Goal: Obtain resource: Obtain resource

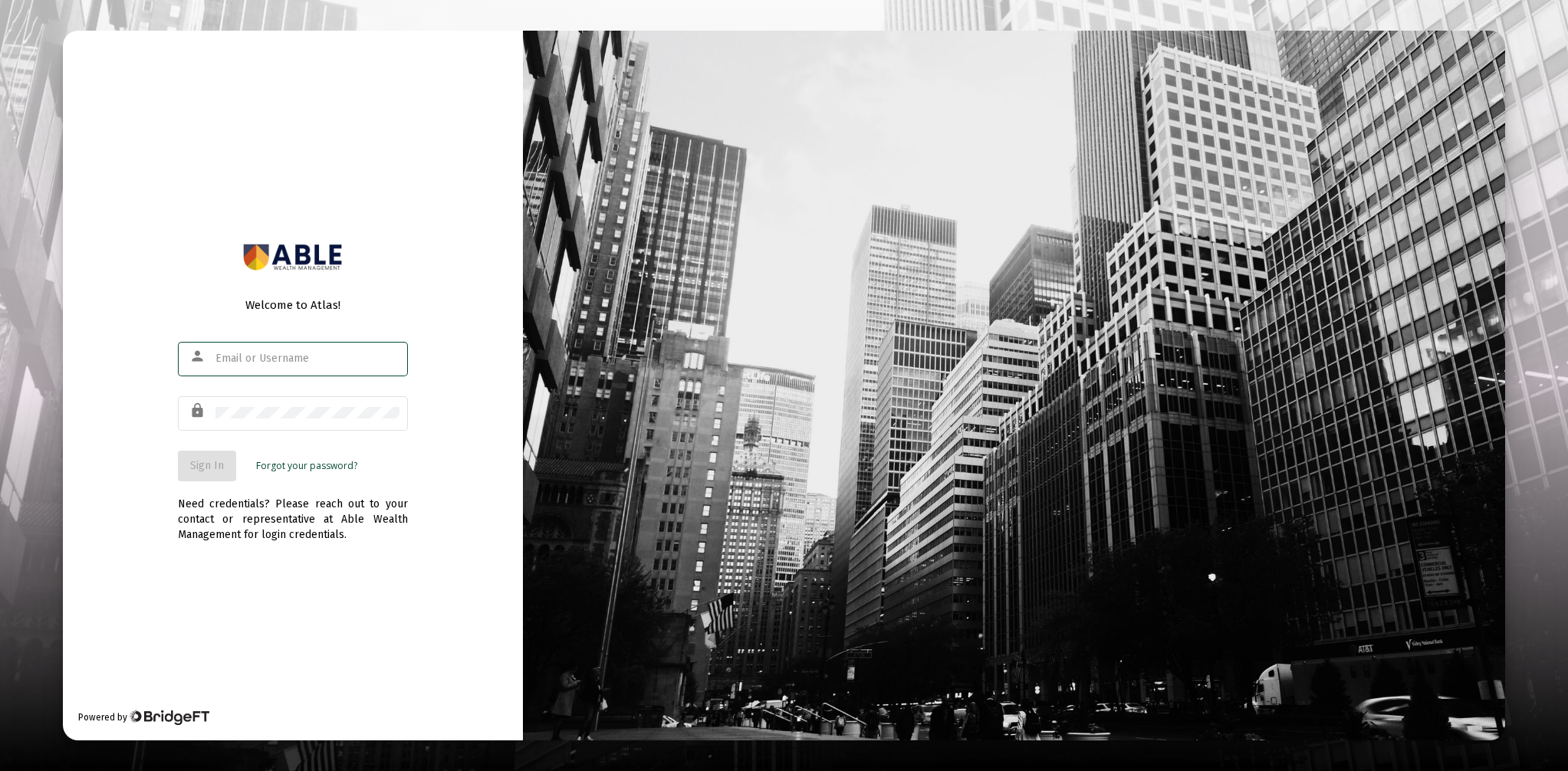
type input "[EMAIL_ADDRESS][DOMAIN_NAME]"
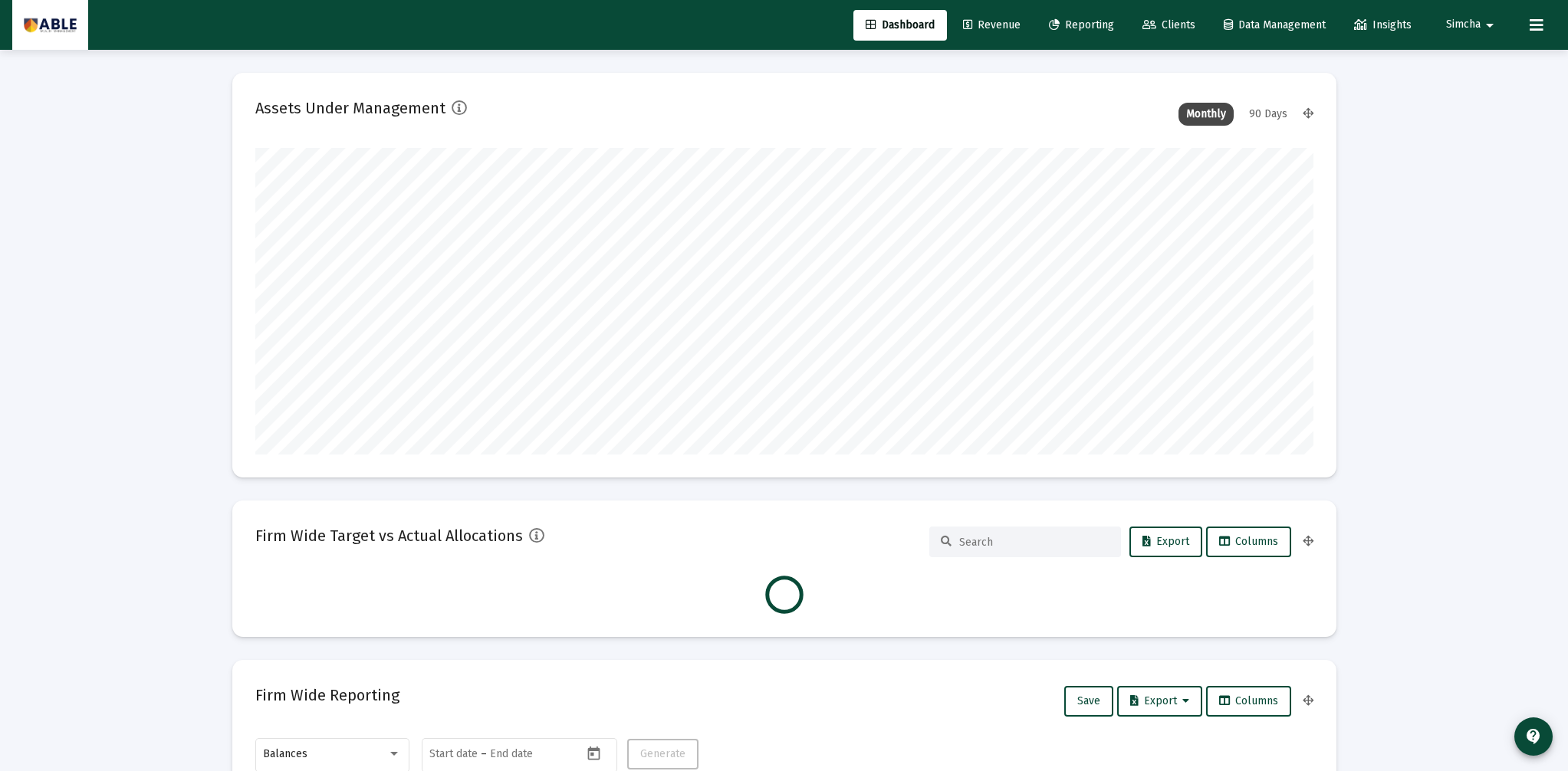
scroll to position [306, 570]
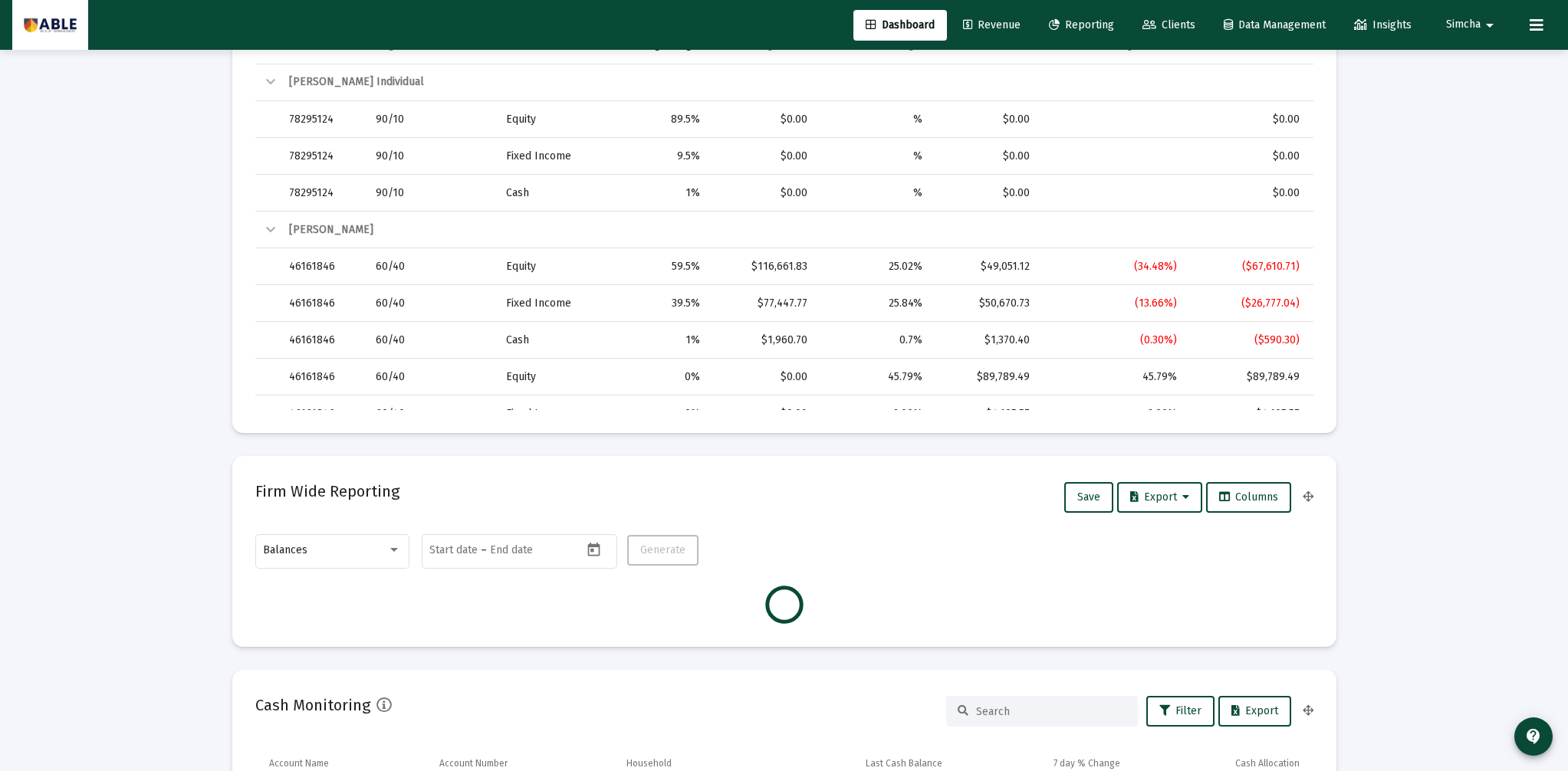
type input "[DATE]"
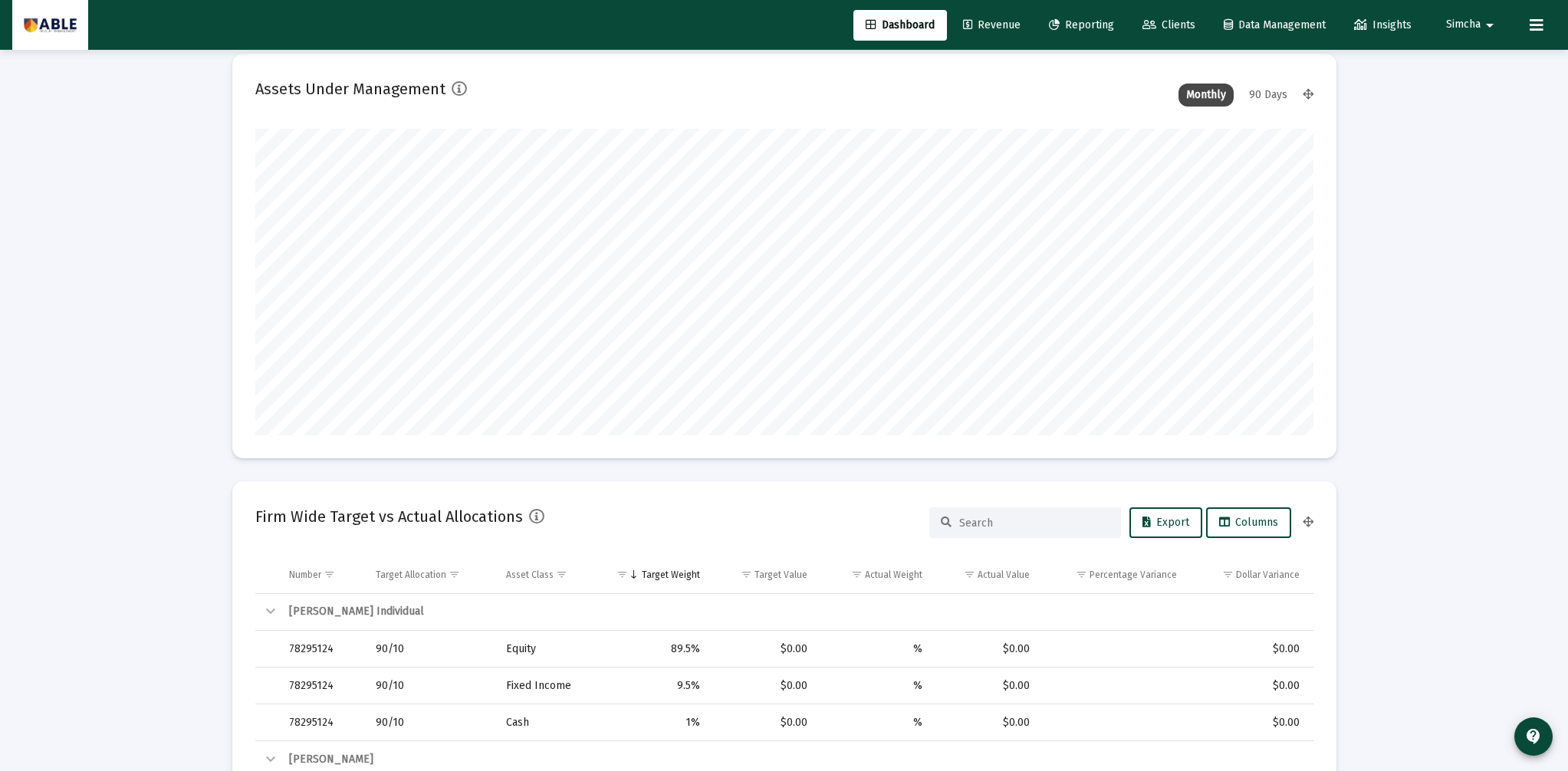
scroll to position [0, 0]
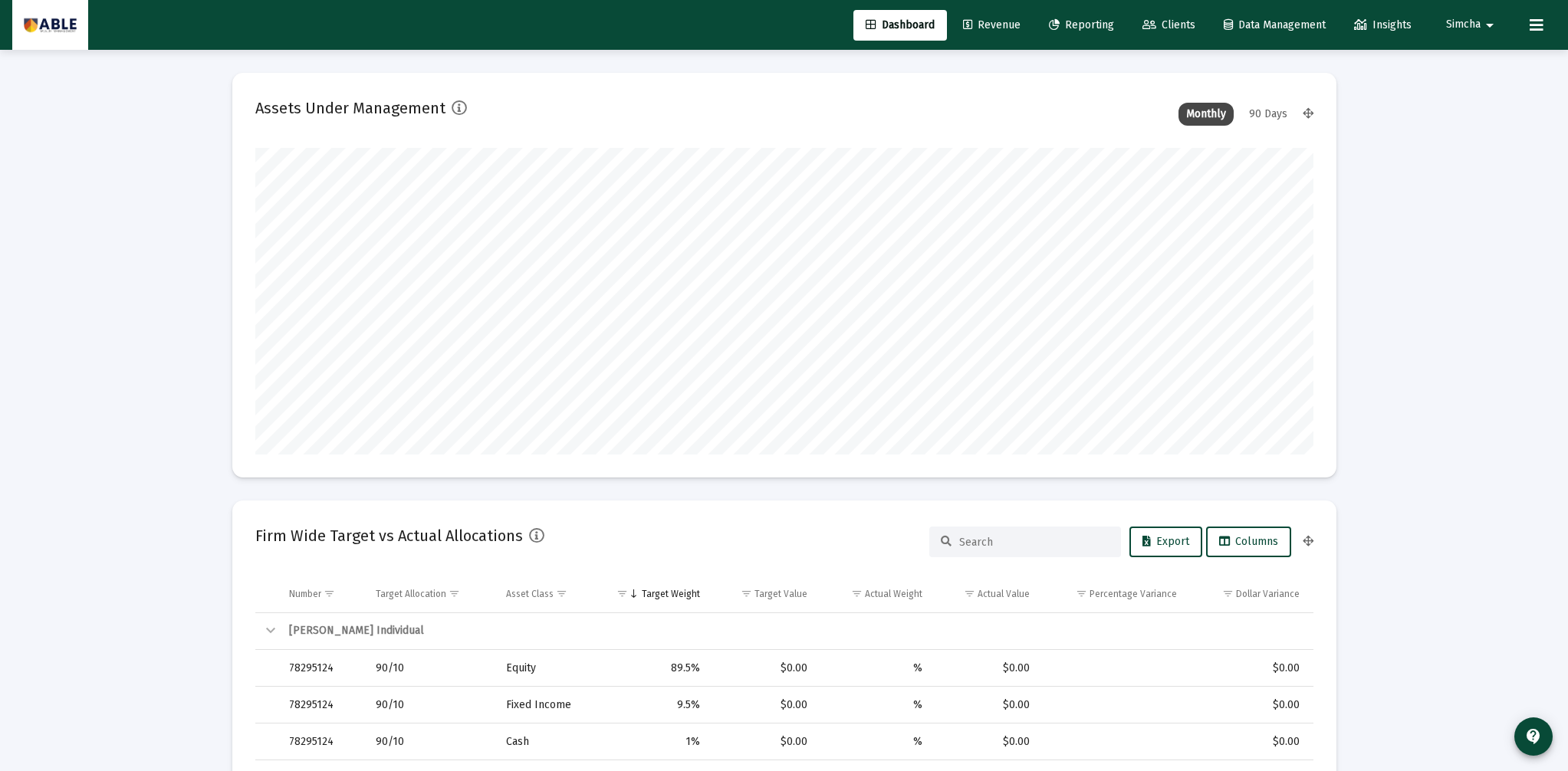
click at [1161, 18] on span "Clients" at bounding box center [1169, 24] width 53 height 13
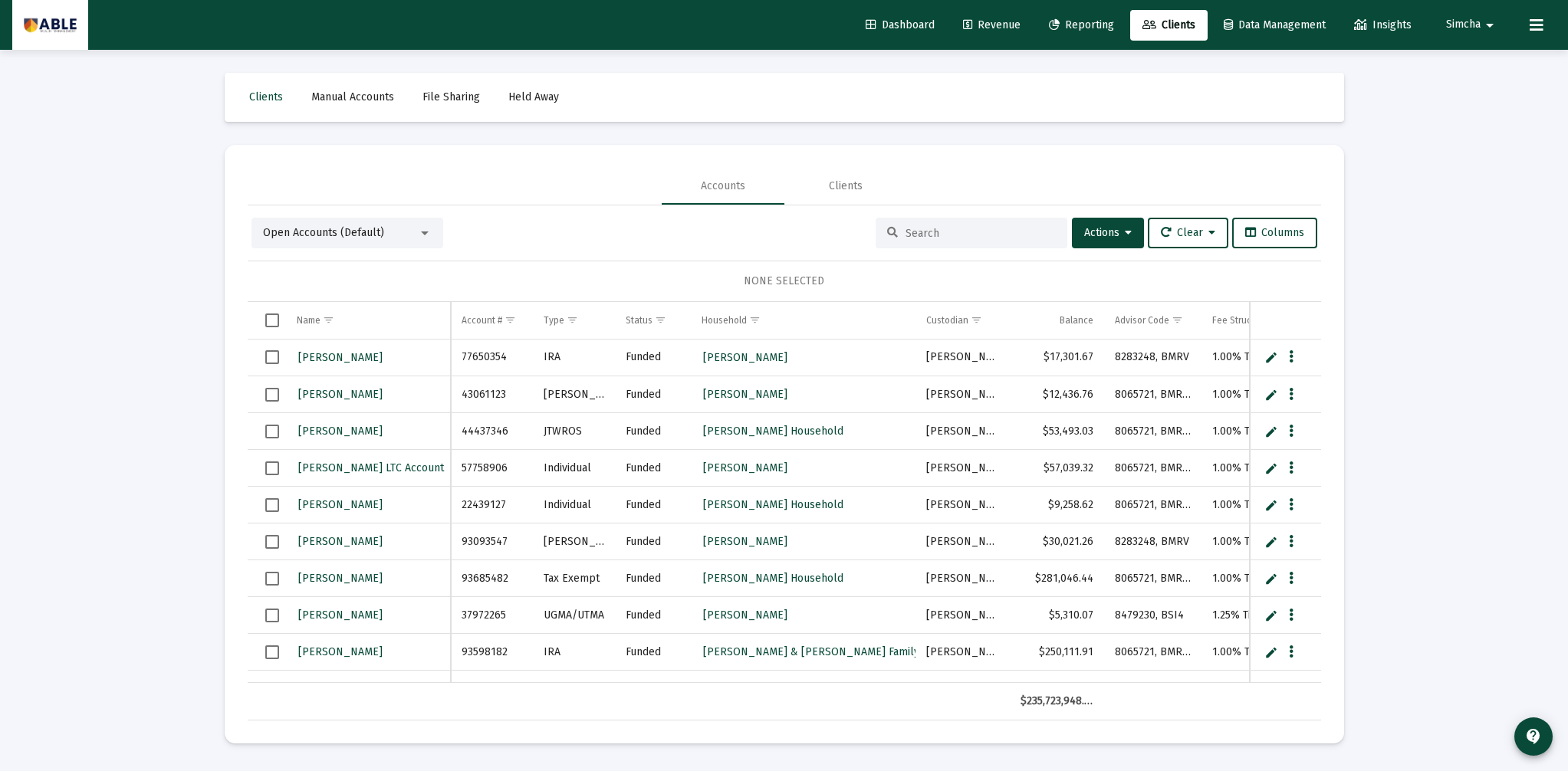
click at [943, 235] on input at bounding box center [980, 233] width 150 height 13
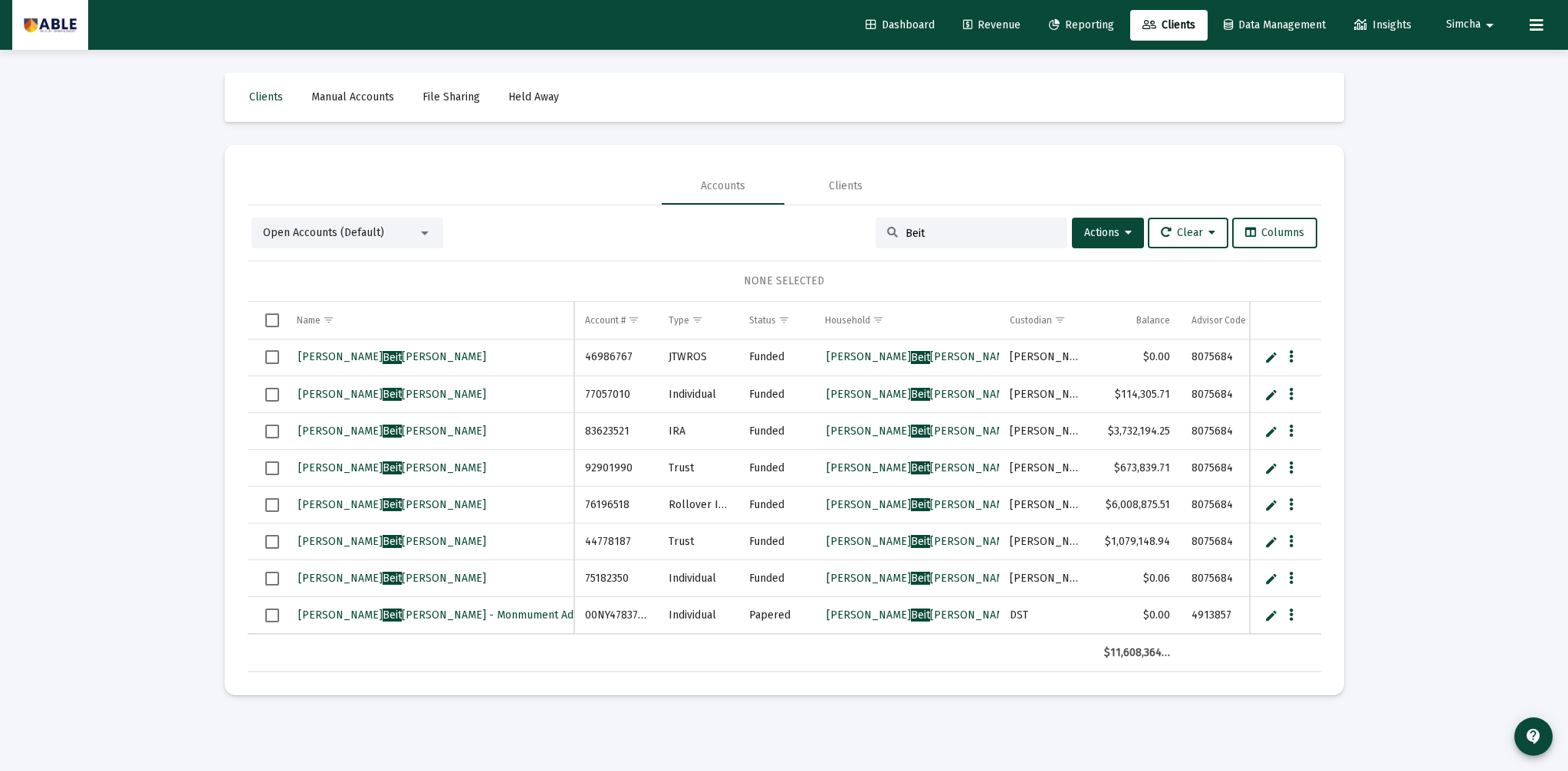
type input "Beit"
click at [904, 502] on span "[PERSON_NAME] [PERSON_NAME] Household" at bounding box center [948, 504] width 244 height 13
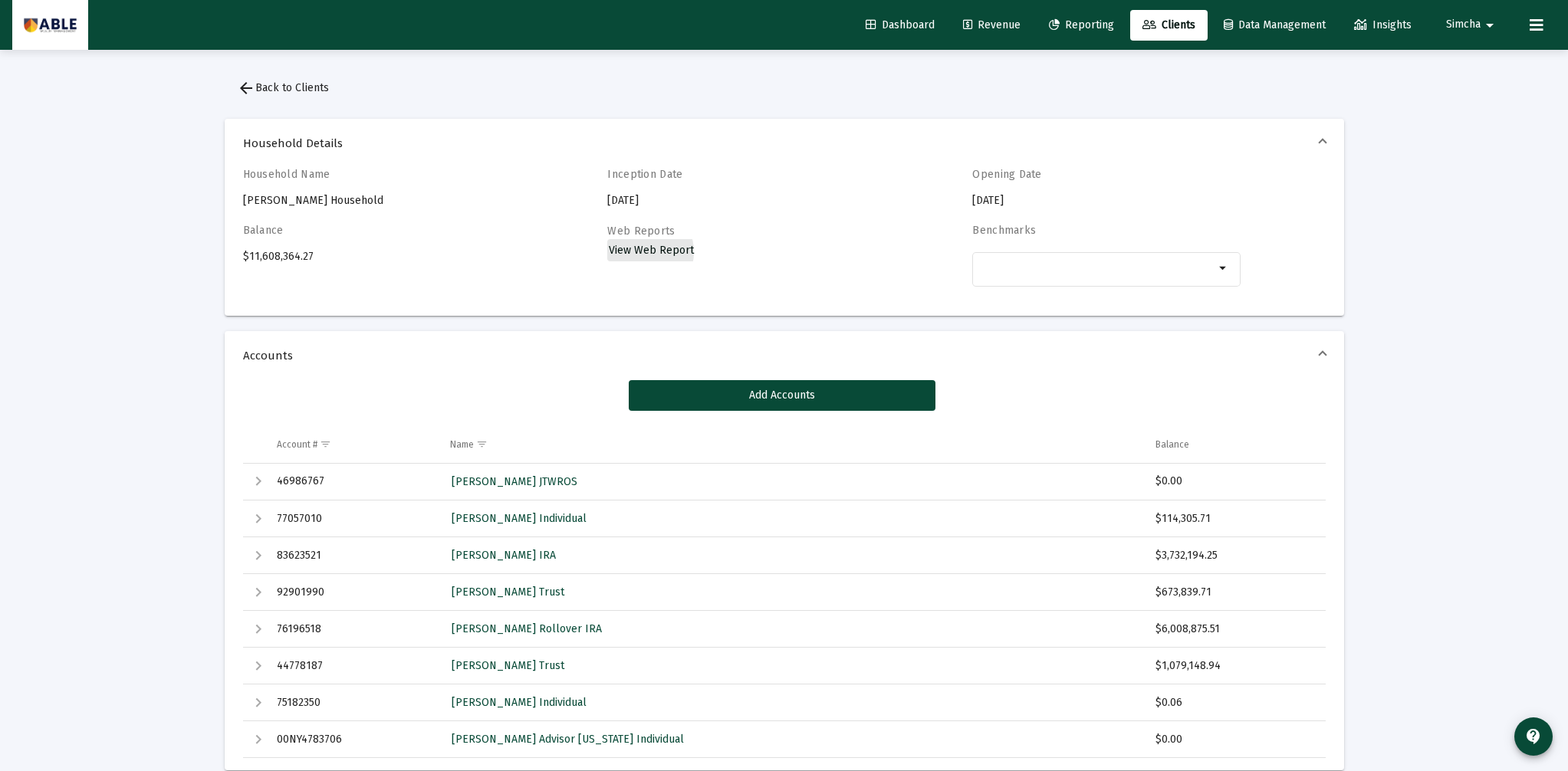
click at [637, 253] on span "View Web Report" at bounding box center [651, 250] width 85 height 13
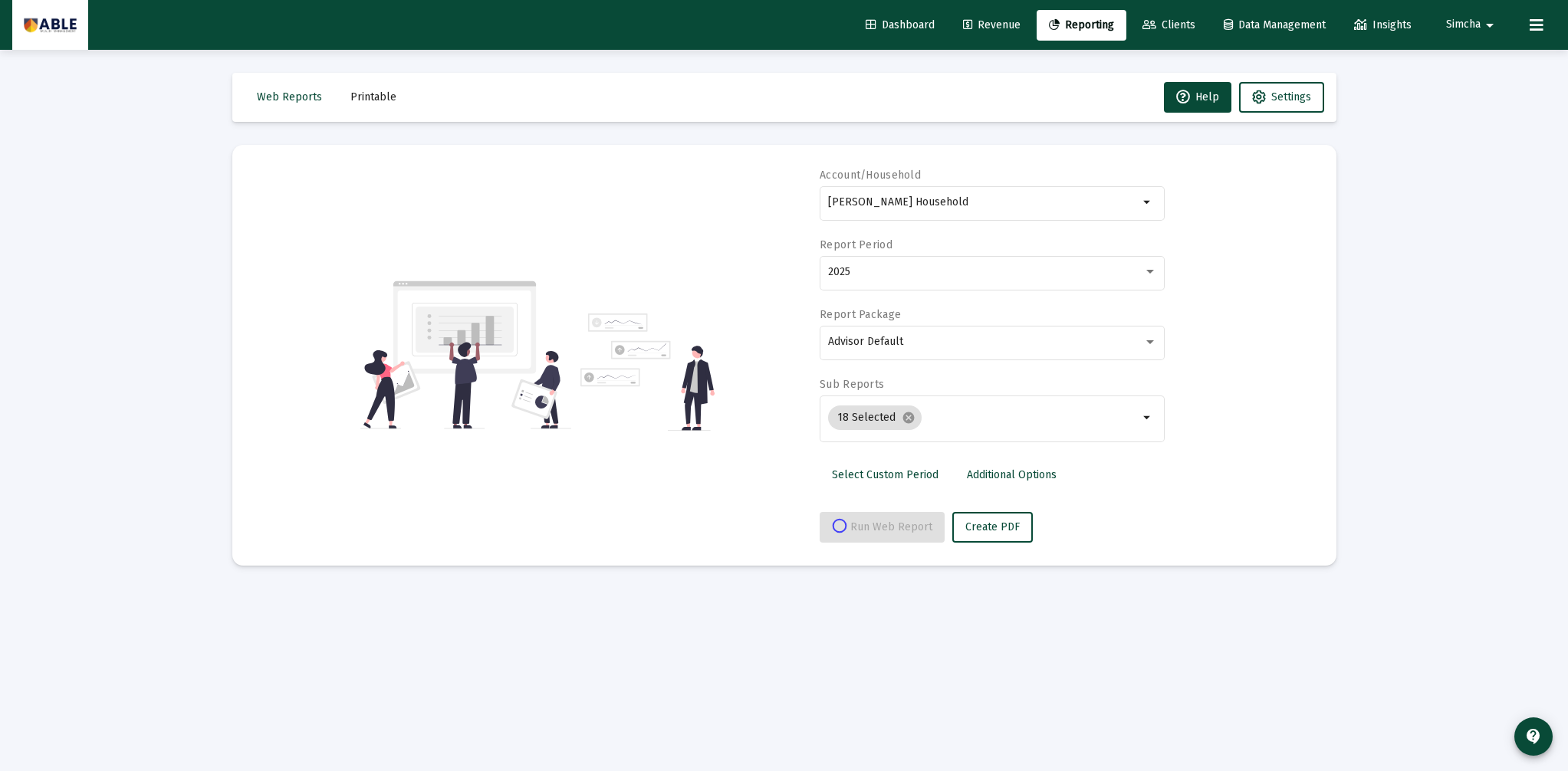
select select "View all"
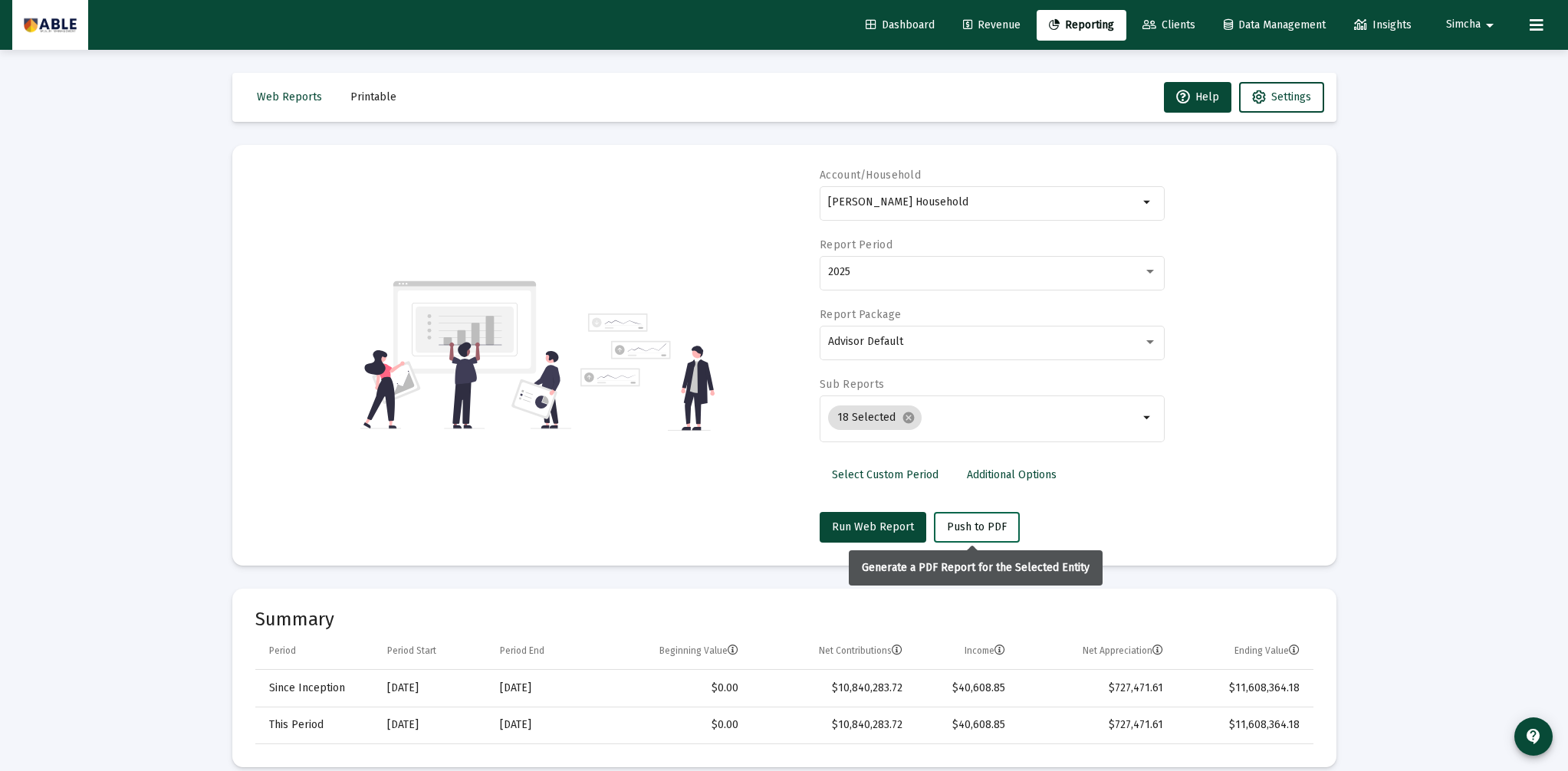
click at [961, 534] on button "Push to PDF" at bounding box center [977, 527] width 86 height 31
click at [383, 93] on span "Printable" at bounding box center [373, 97] width 46 height 13
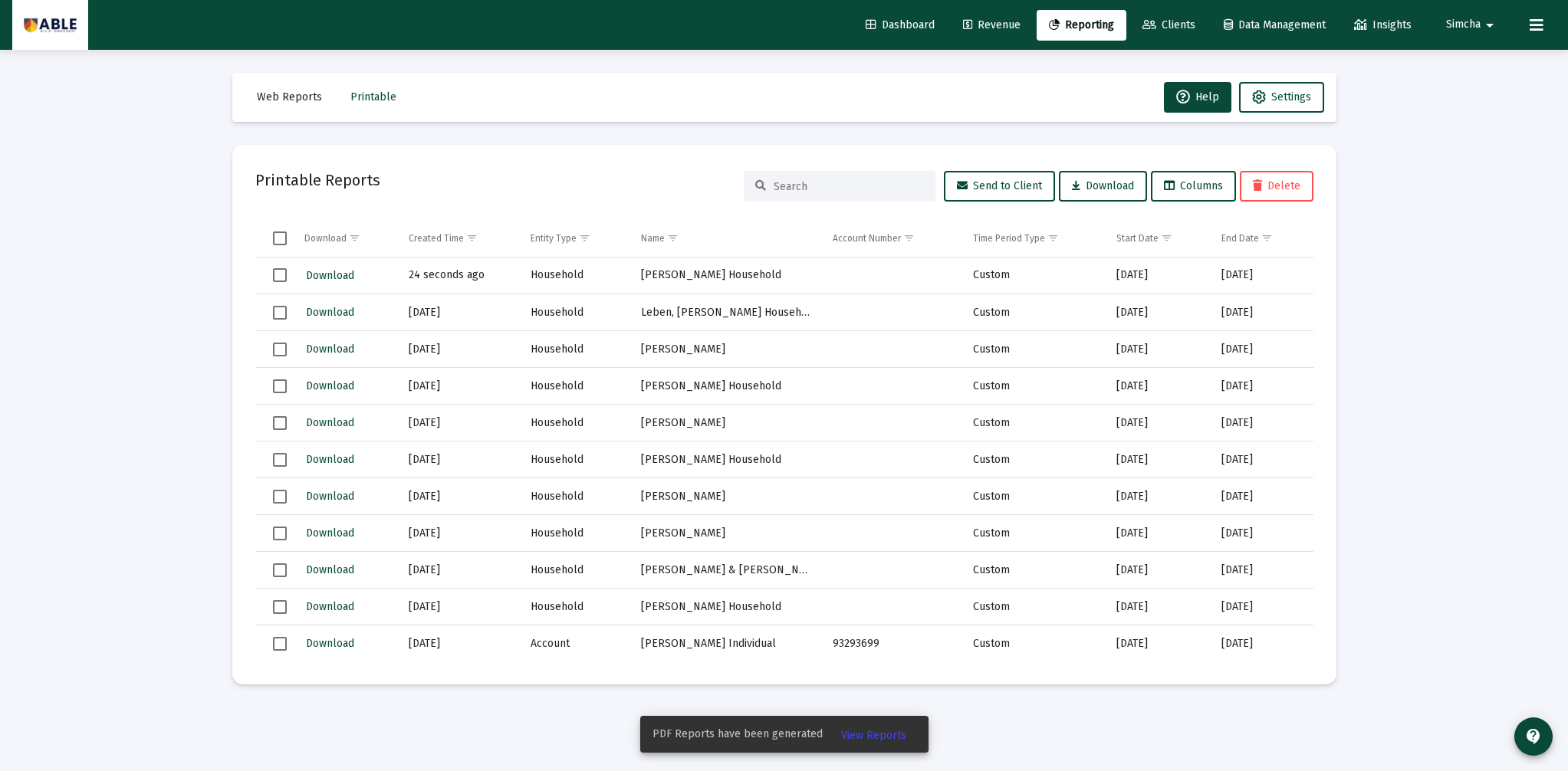
click at [852, 735] on span "View Reports" at bounding box center [874, 735] width 65 height 13
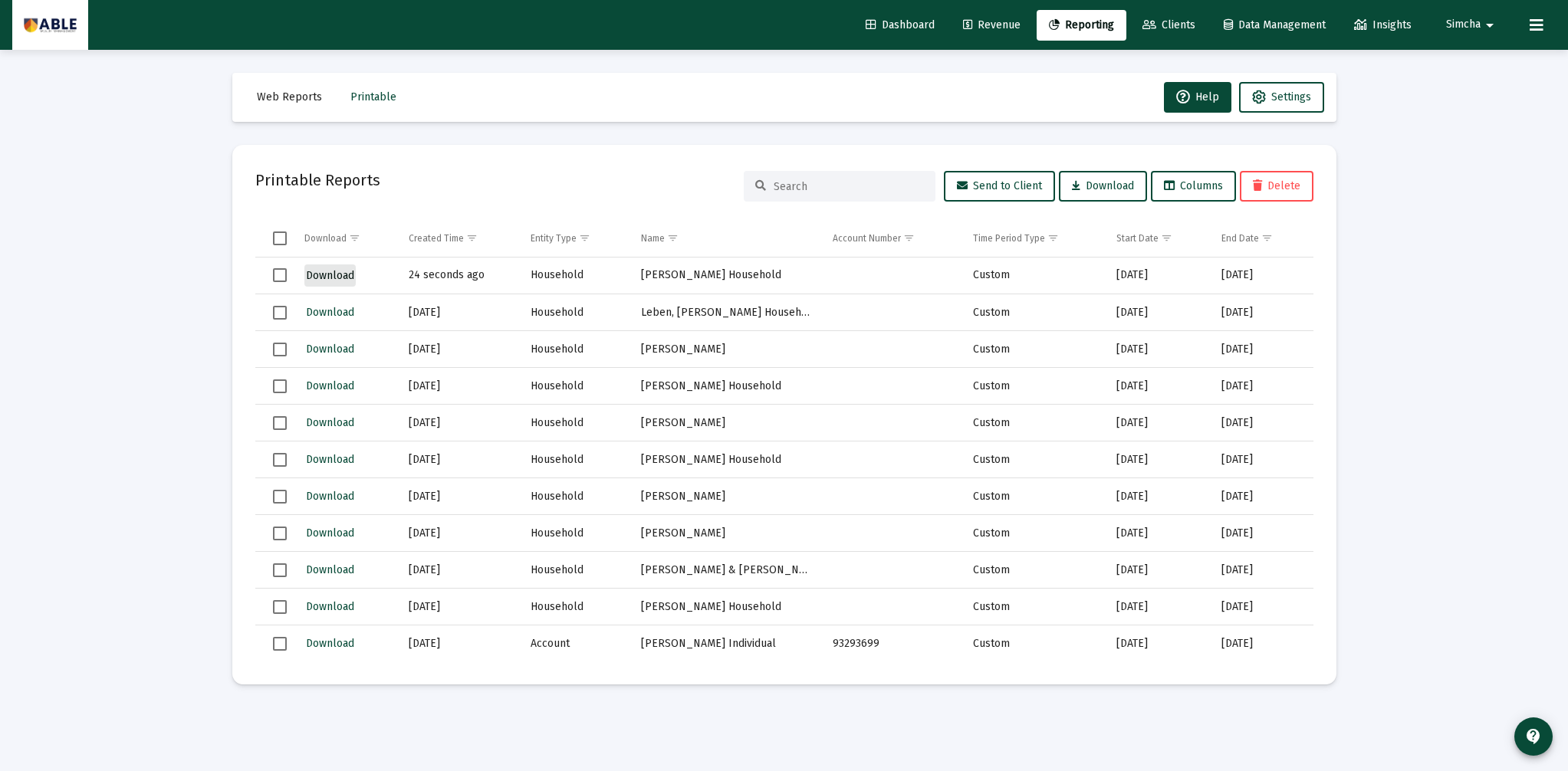
click at [325, 278] on span "Download" at bounding box center [330, 275] width 49 height 13
click at [462, 273] on td "24 seconds ago" at bounding box center [459, 276] width 122 height 37
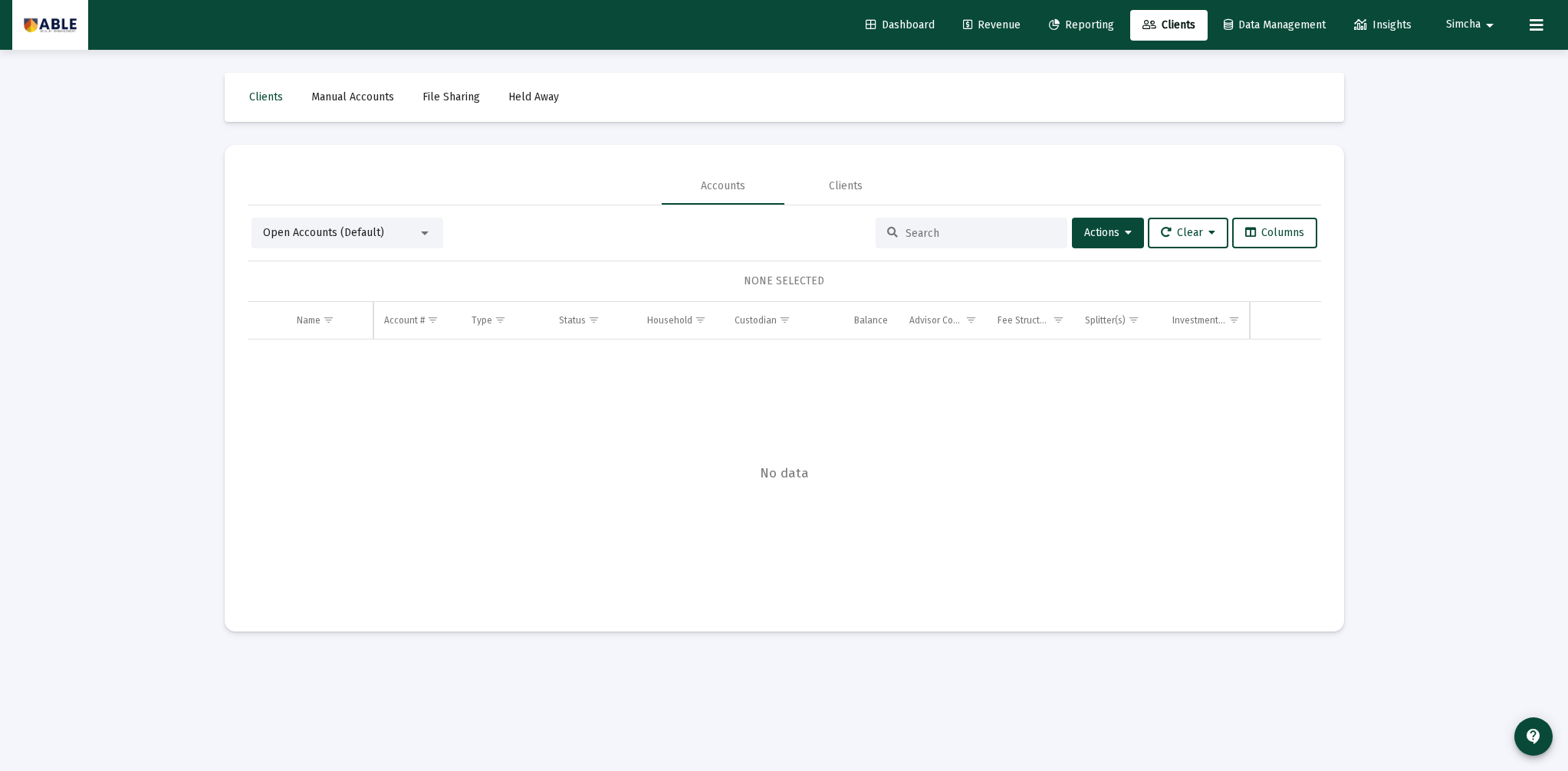
click at [959, 235] on input at bounding box center [980, 233] width 150 height 13
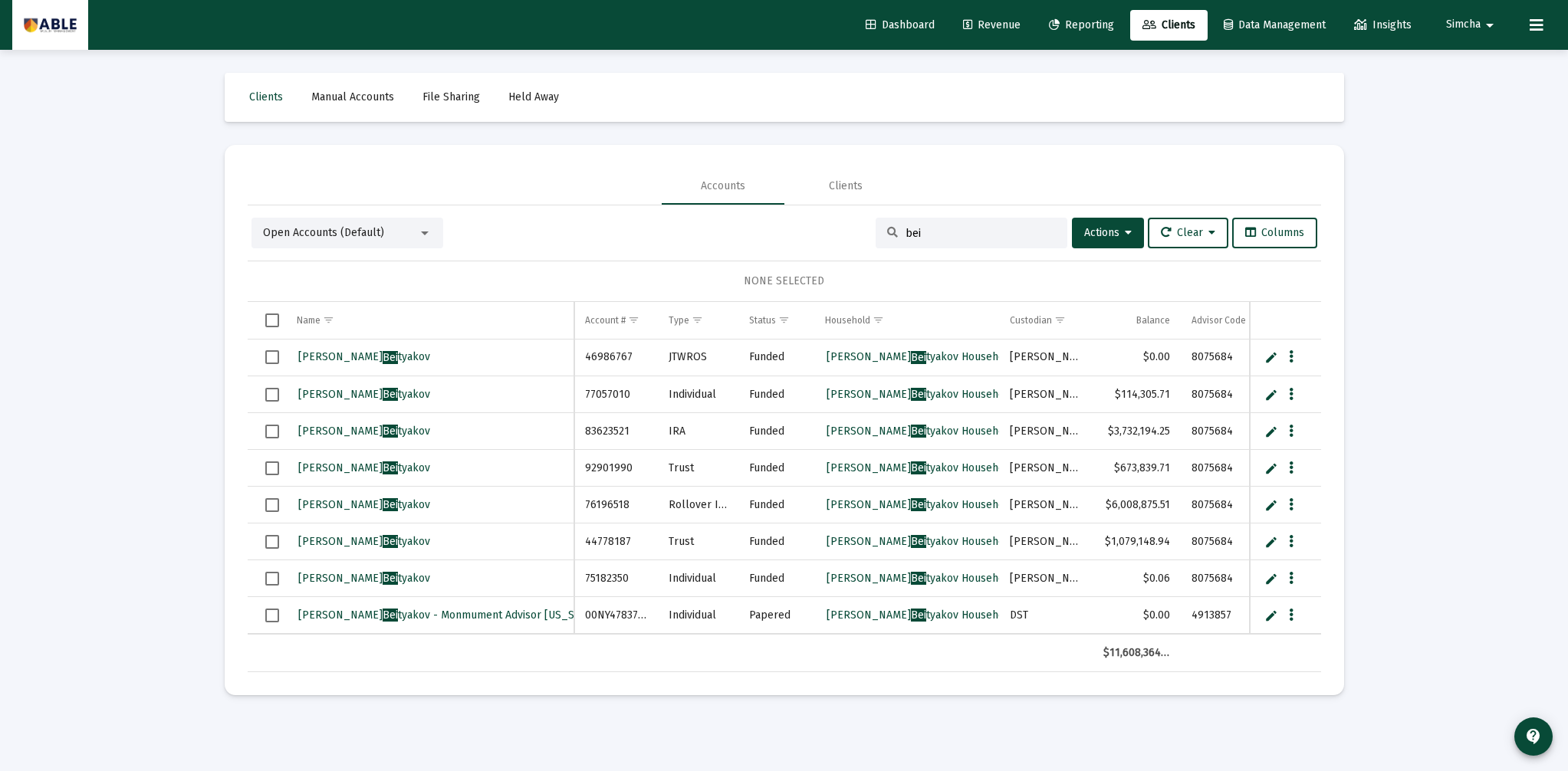
type input "bei"
click at [373, 351] on span "[PERSON_NAME] tyakov" at bounding box center [364, 357] width 132 height 13
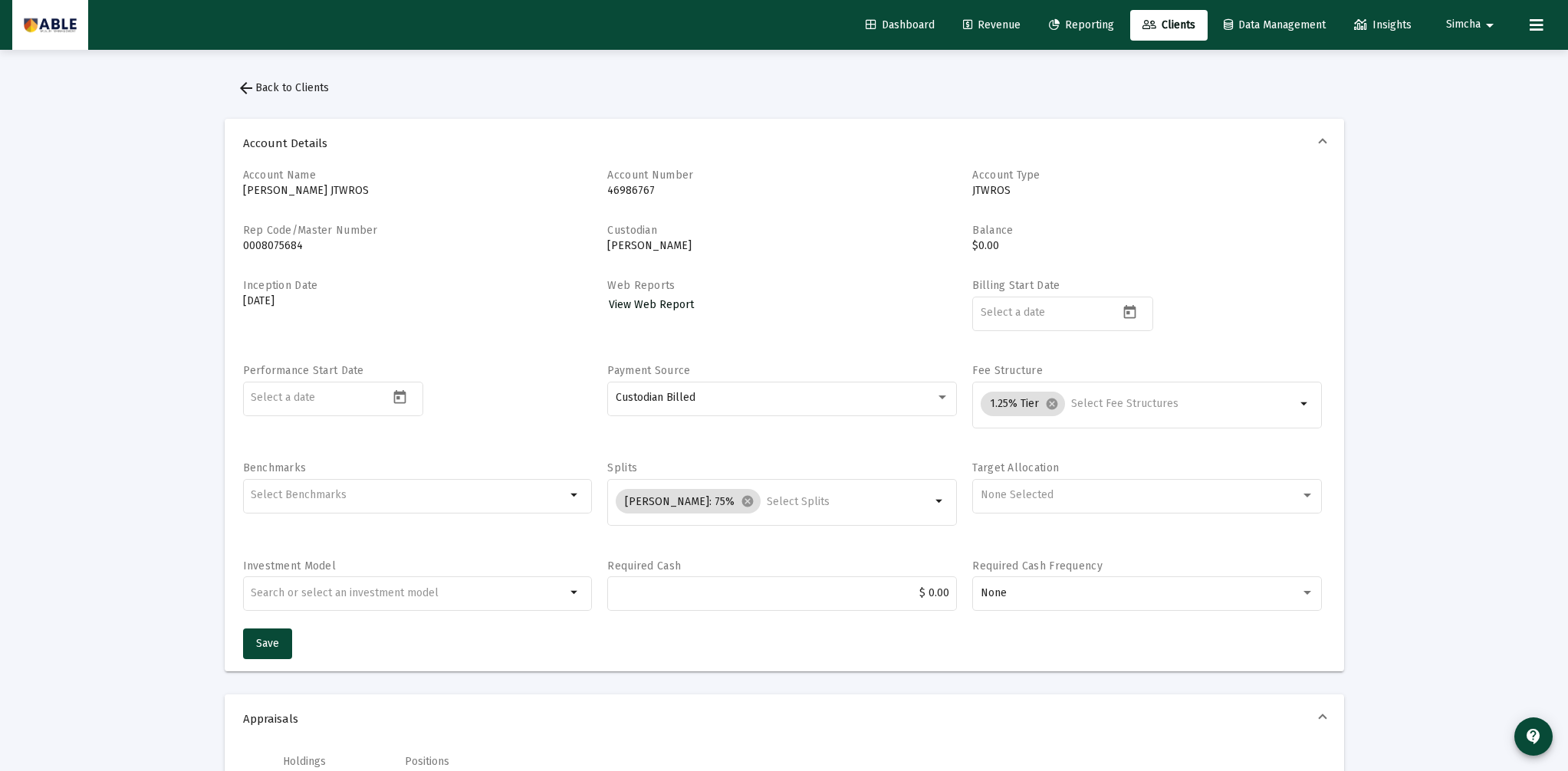
click at [637, 311] on link "View Web Report" at bounding box center [651, 305] width 88 height 22
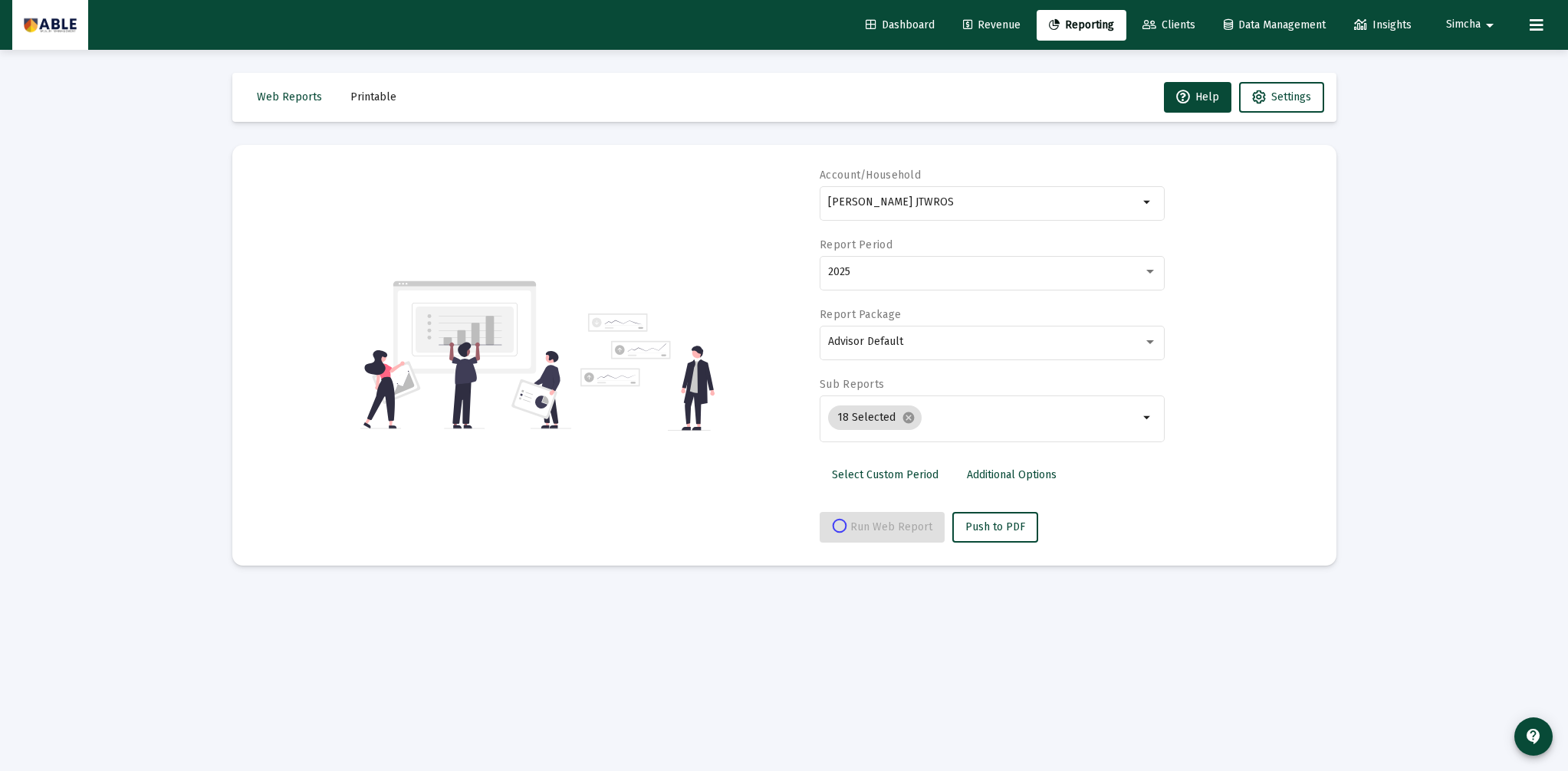
select select "View all"
